Goal: Task Accomplishment & Management: Use online tool/utility

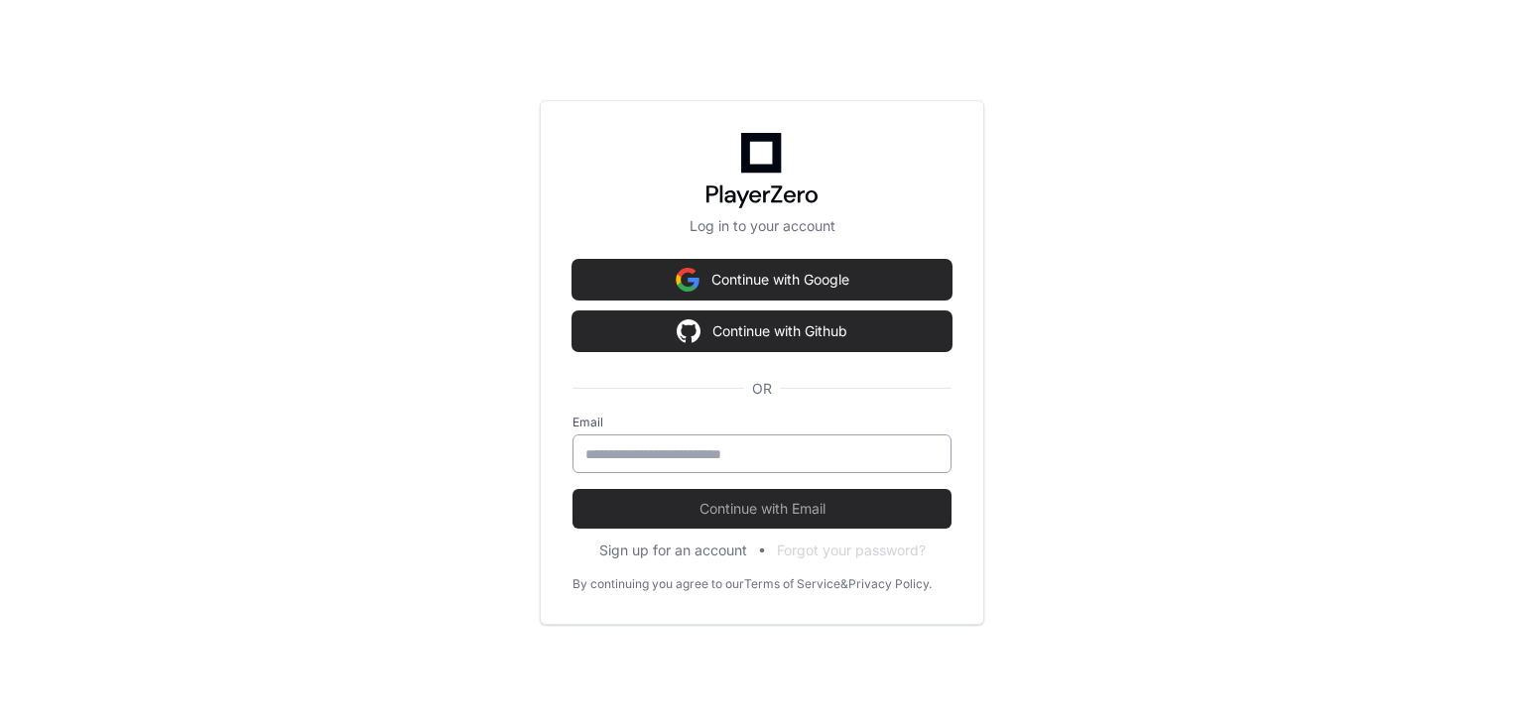
click at [909, 457] on input "email" at bounding box center [761, 454] width 353 height 20
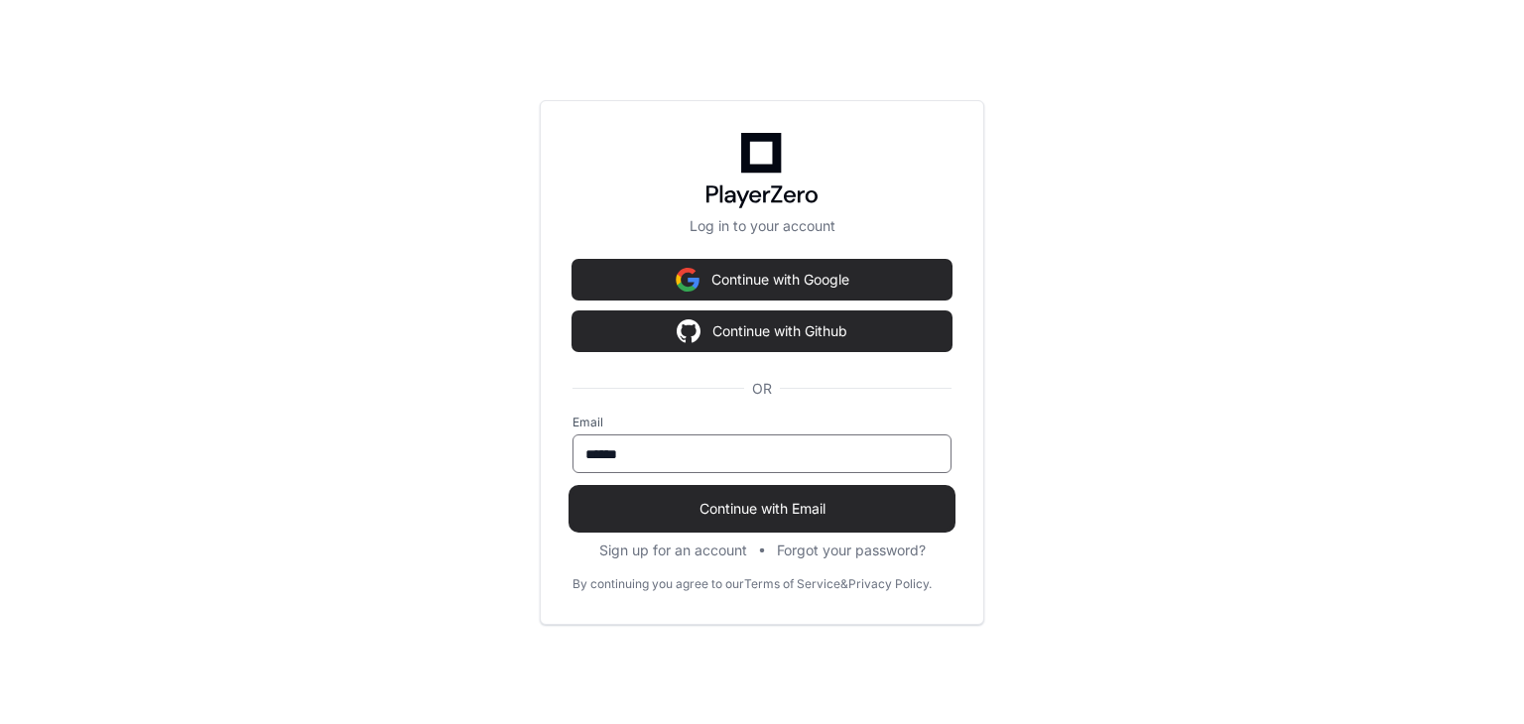
type input "**********"
click at [798, 505] on span "Continue with Email" at bounding box center [761, 509] width 379 height 20
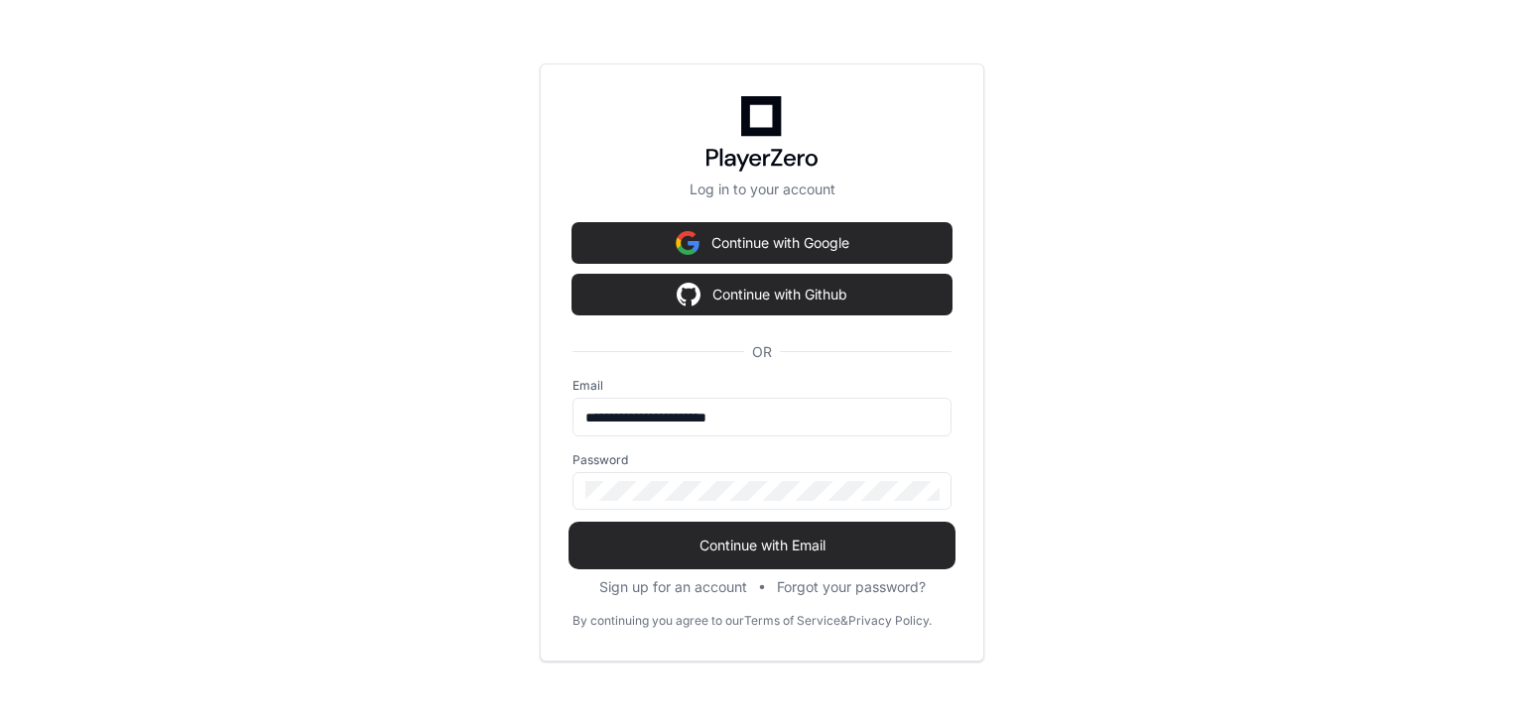
click at [796, 541] on span "Continue with Email" at bounding box center [761, 546] width 379 height 20
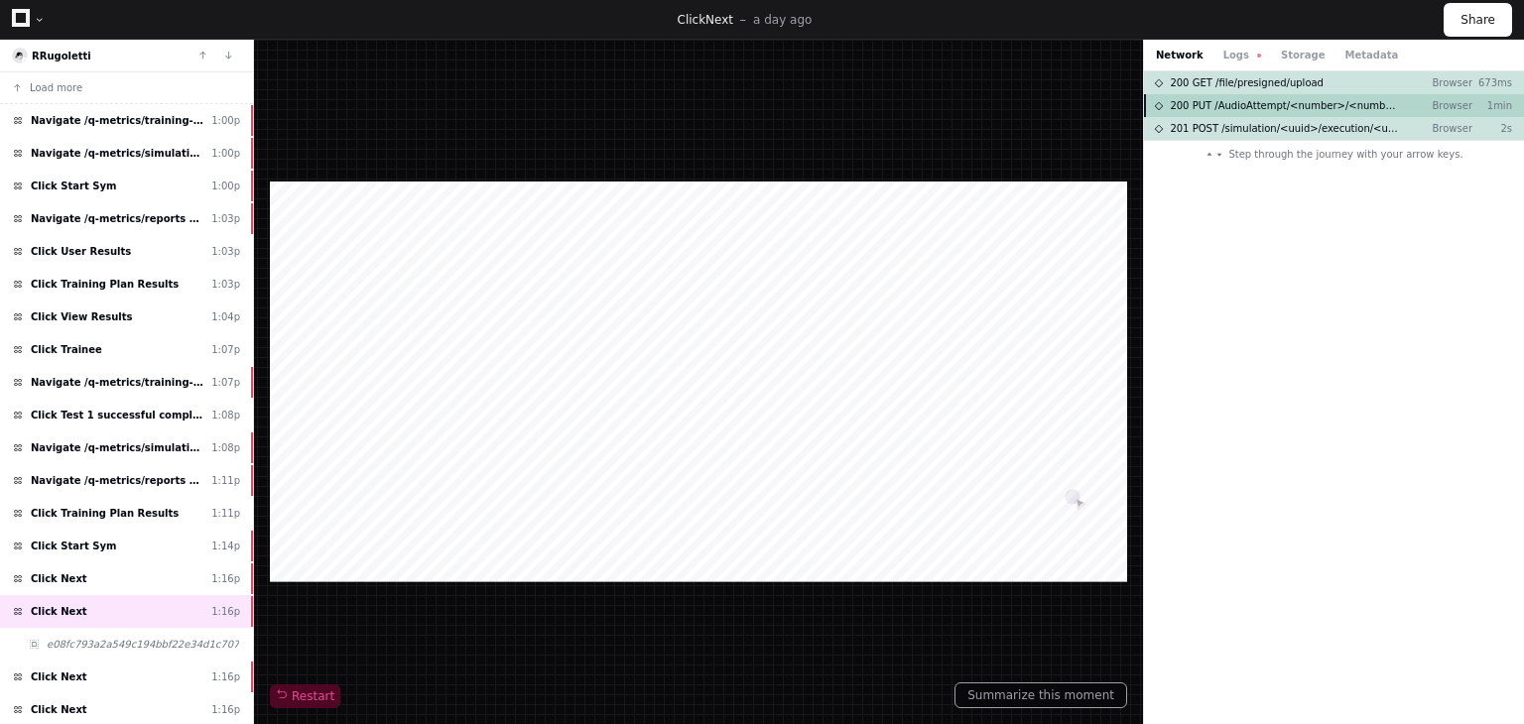
click at [1368, 98] on span "200 PUT /AudioAttempt/<number>/<number>/<number>/<uuid>.wav" at bounding box center [1285, 105] width 231 height 15
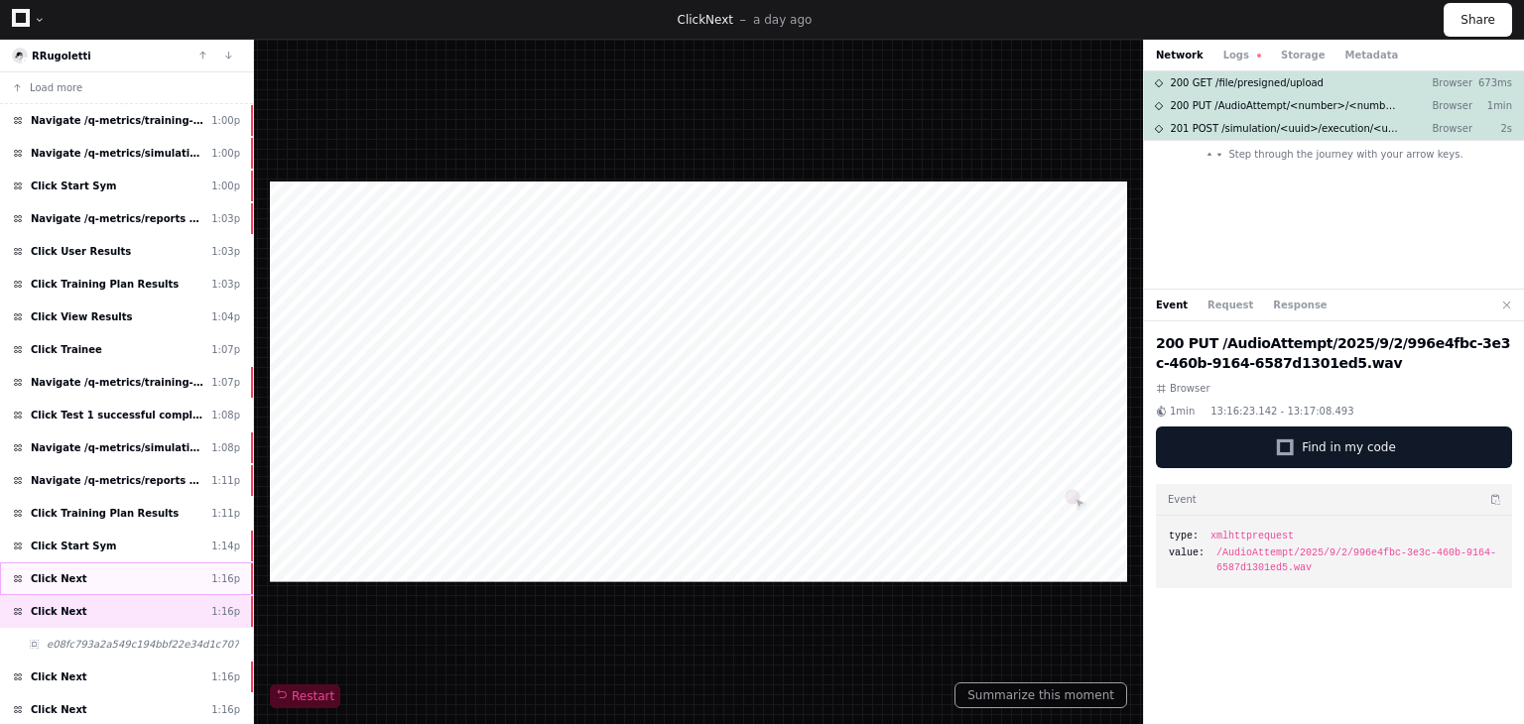
click at [167, 579] on div "Click Next 1:16p" at bounding box center [126, 578] width 253 height 33
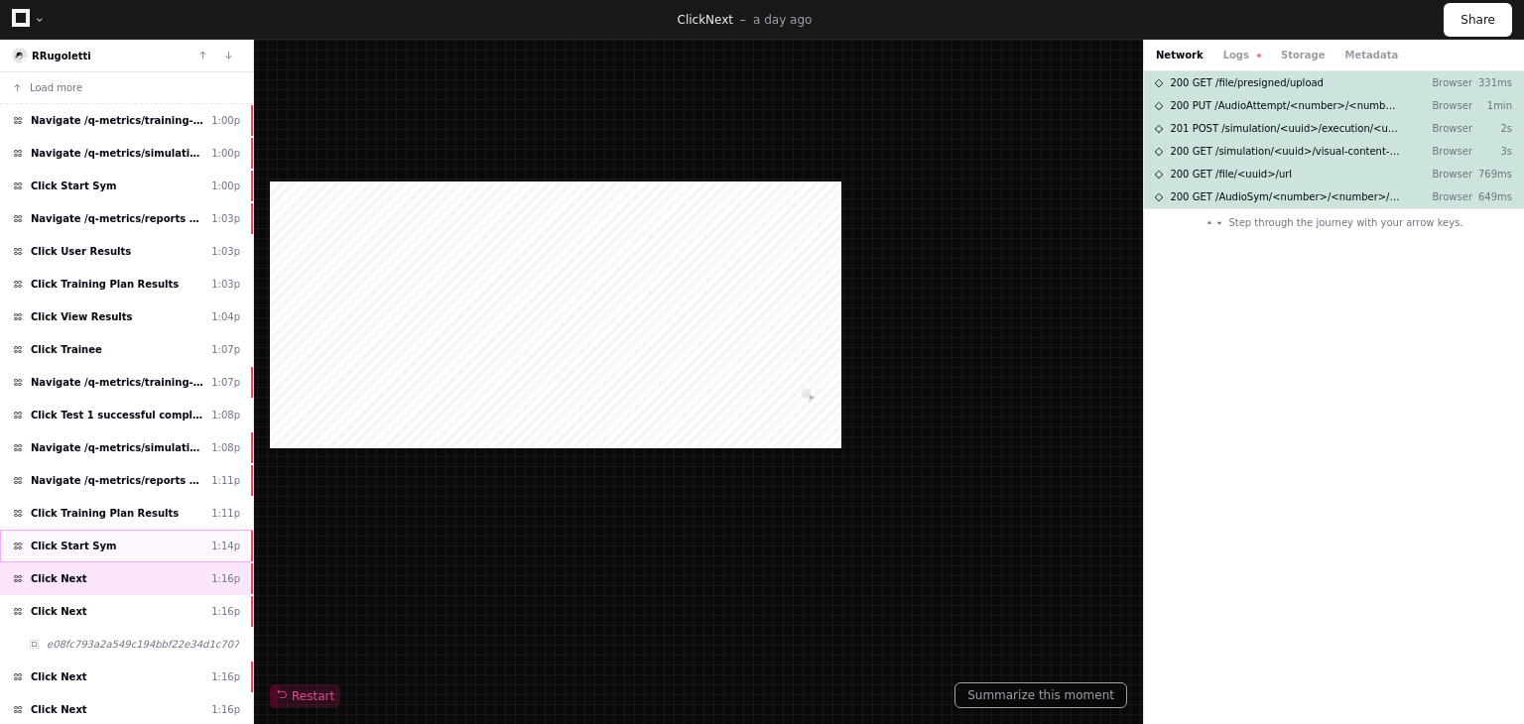
click at [143, 545] on div "Click Start Sym 1:14p" at bounding box center [126, 546] width 253 height 33
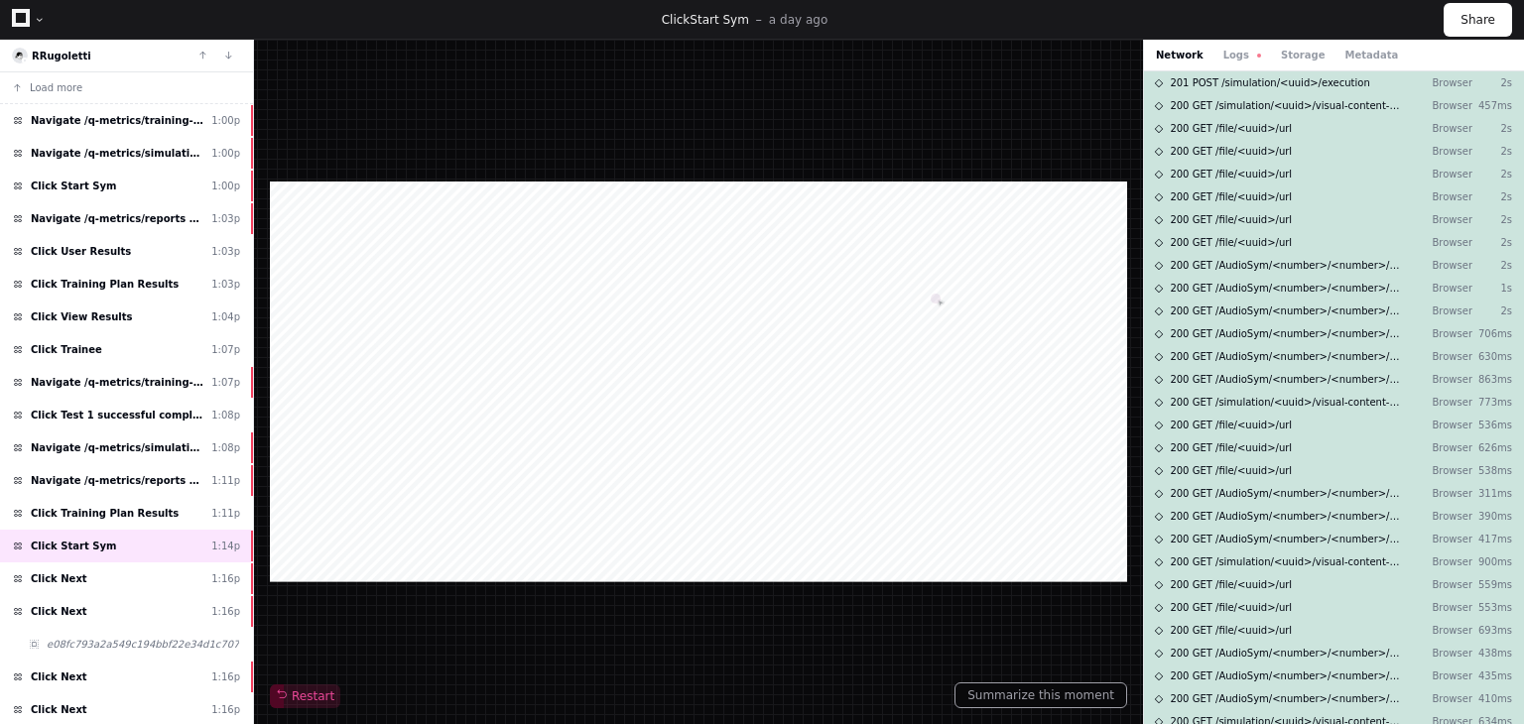
click at [685, 501] on div at bounding box center [698, 382] width 857 height 400
click at [136, 568] on div "Click Next 1:16p" at bounding box center [126, 578] width 253 height 33
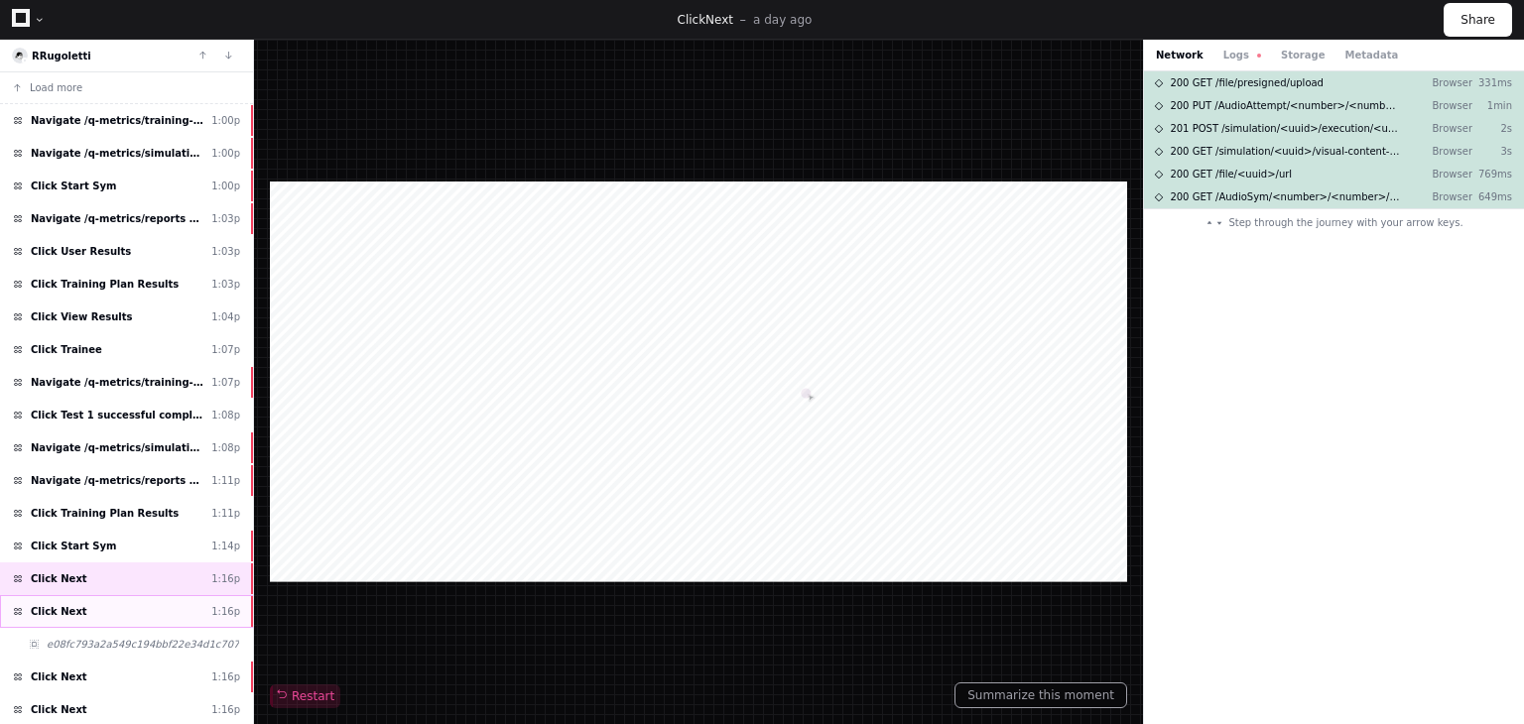
click at [136, 608] on div "Click Next 1:16p" at bounding box center [126, 611] width 253 height 33
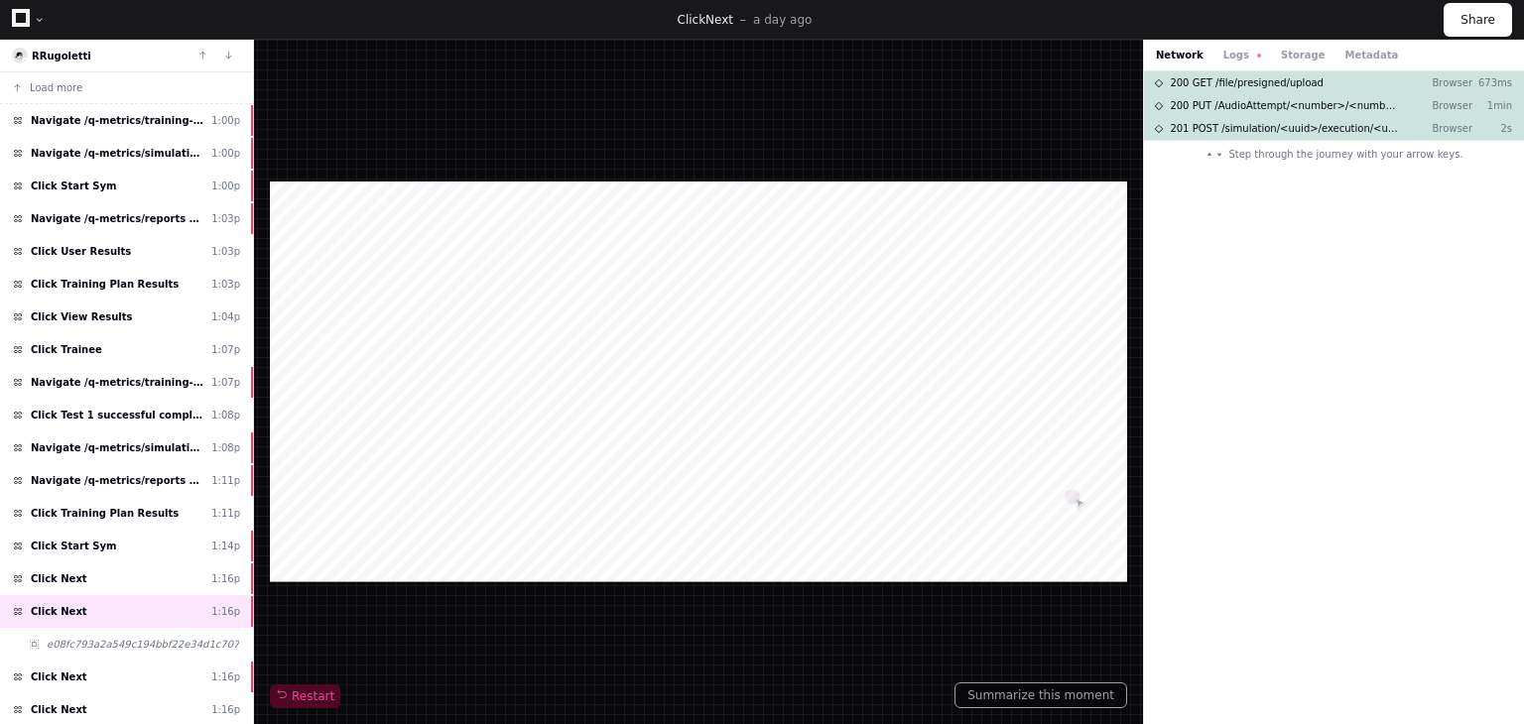
click at [1349, 158] on span "Step through the journey with your arrow keys." at bounding box center [1345, 154] width 234 height 15
click at [1214, 156] on span at bounding box center [1209, 155] width 10 height 10
click at [292, 691] on span "Restart" at bounding box center [305, 696] width 59 height 16
click at [85, 562] on div "Click Next 1:16p" at bounding box center [126, 578] width 253 height 33
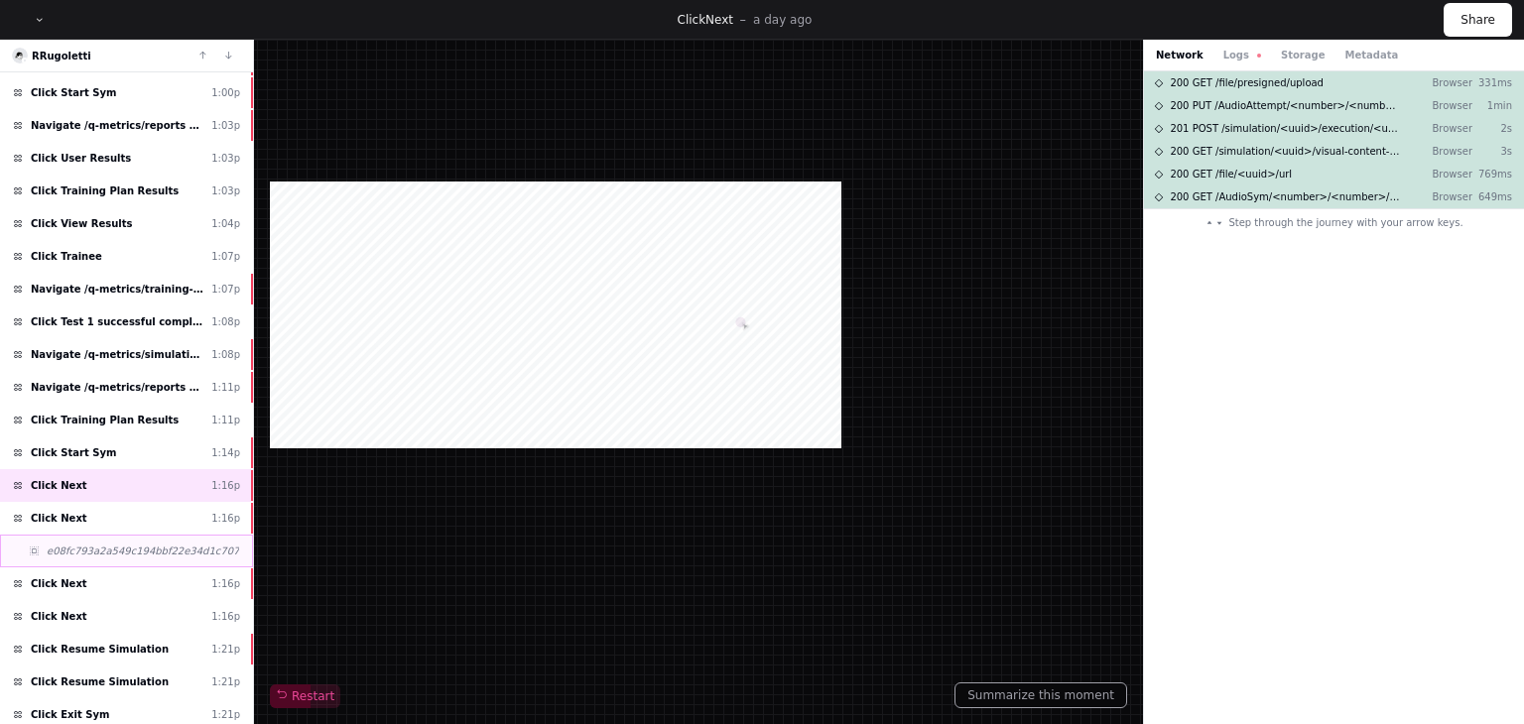
scroll to position [93, 0]
